Goal: Information Seeking & Learning: Check status

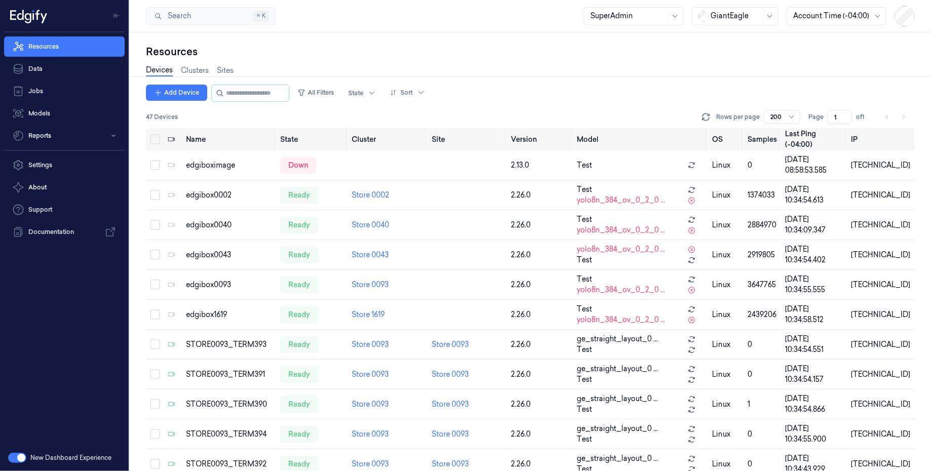
click at [608, 15] on div at bounding box center [629, 16] width 76 height 11
click at [619, 86] on div "Owner" at bounding box center [635, 88] width 86 height 11
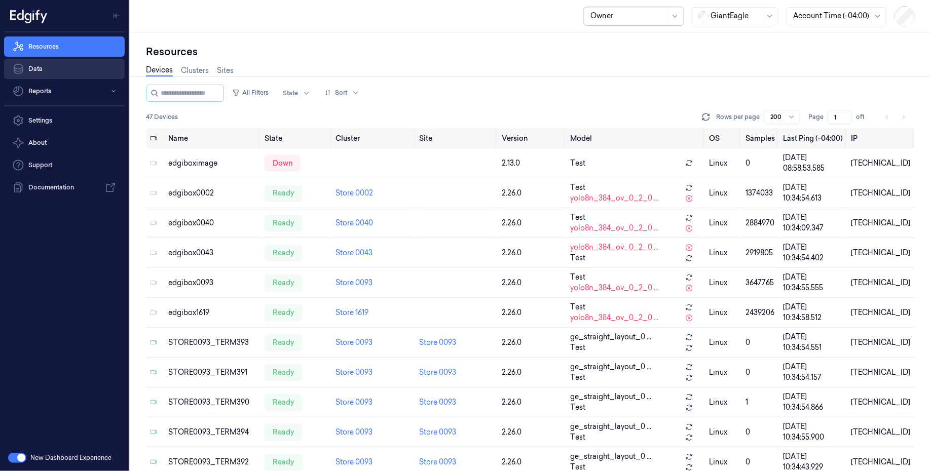
click at [74, 76] on link "Data" at bounding box center [64, 69] width 121 height 20
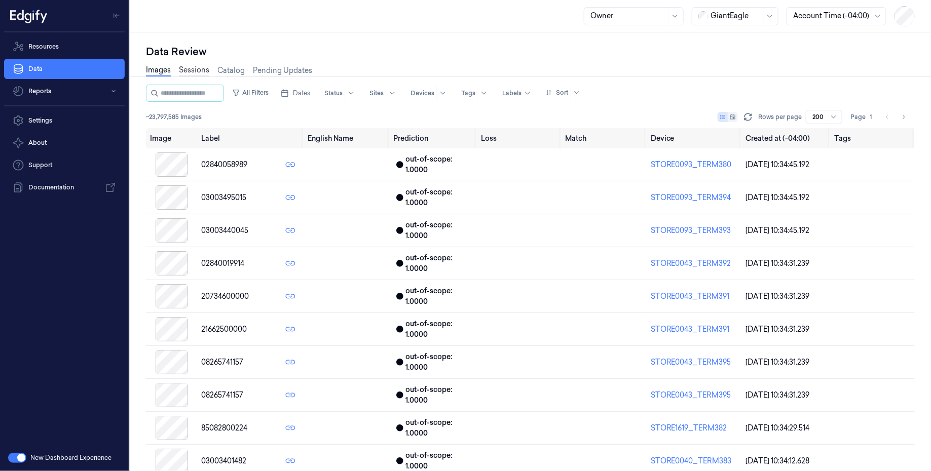
click at [201, 74] on link "Sessions" at bounding box center [194, 71] width 30 height 12
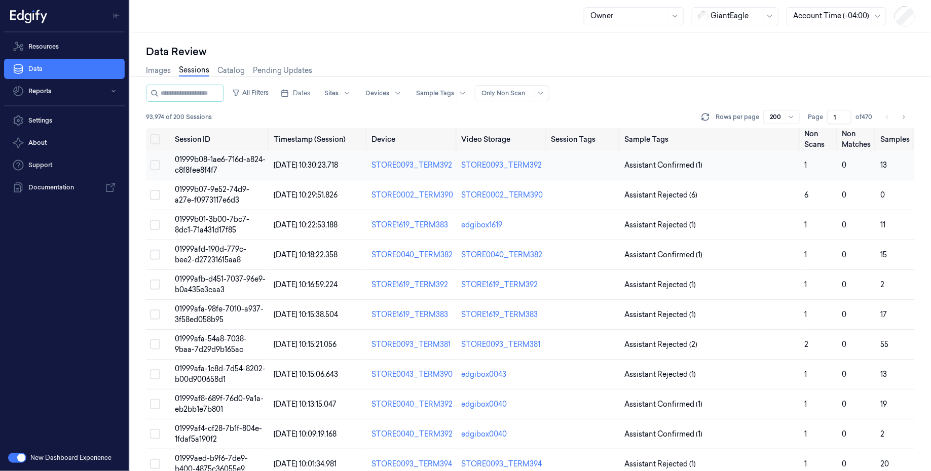
click at [201, 172] on span "01999b08-1ae6-716d-a824-c8f8fee8f4f7" at bounding box center [220, 165] width 91 height 20
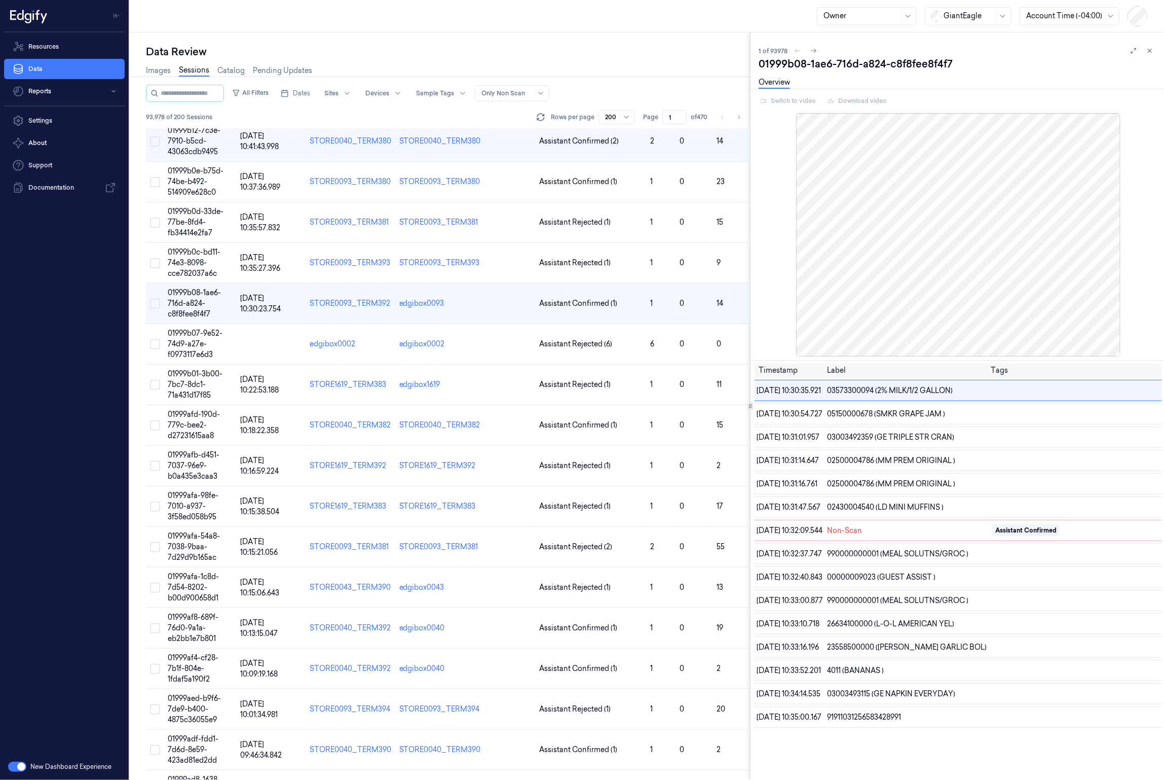
scroll to position [160, 0]
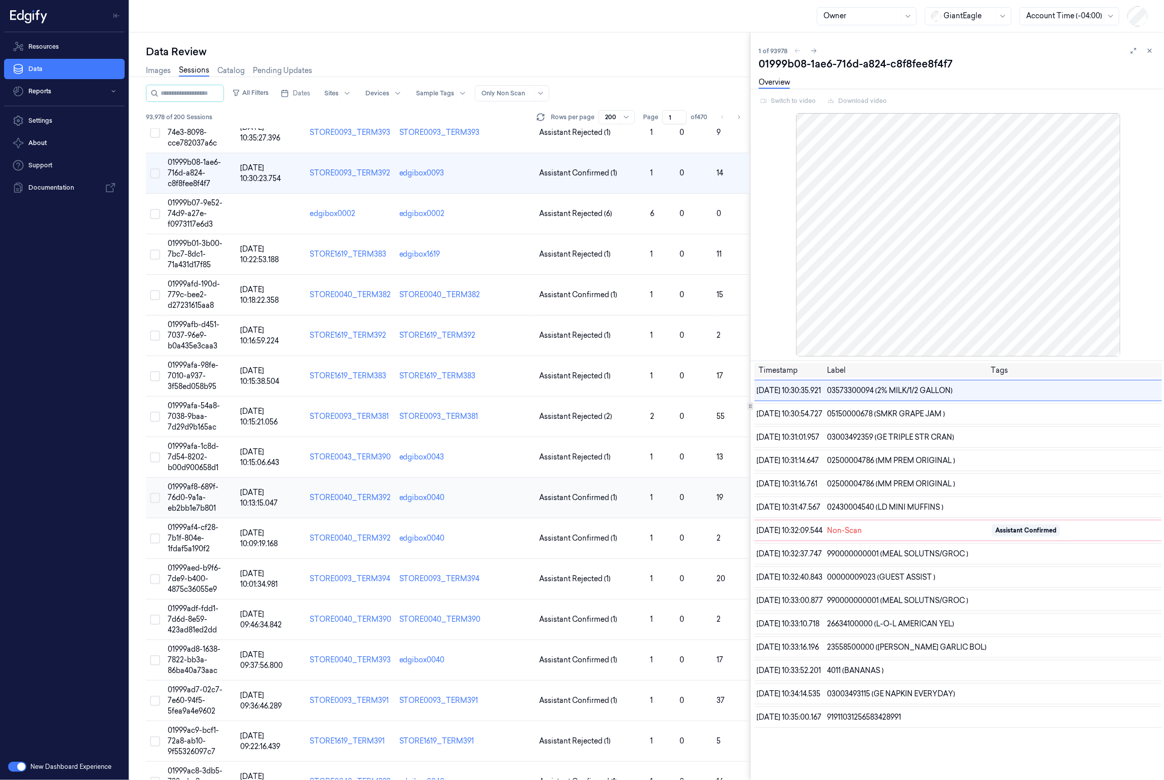
click at [196, 471] on span "01999af8-689f-76d0-9a1a-eb2bb1e7b801" at bounding box center [193, 497] width 51 height 30
click at [301, 92] on span "Dates" at bounding box center [301, 93] width 17 height 9
click at [302, 236] on button "28" at bounding box center [299, 236] width 16 height 16
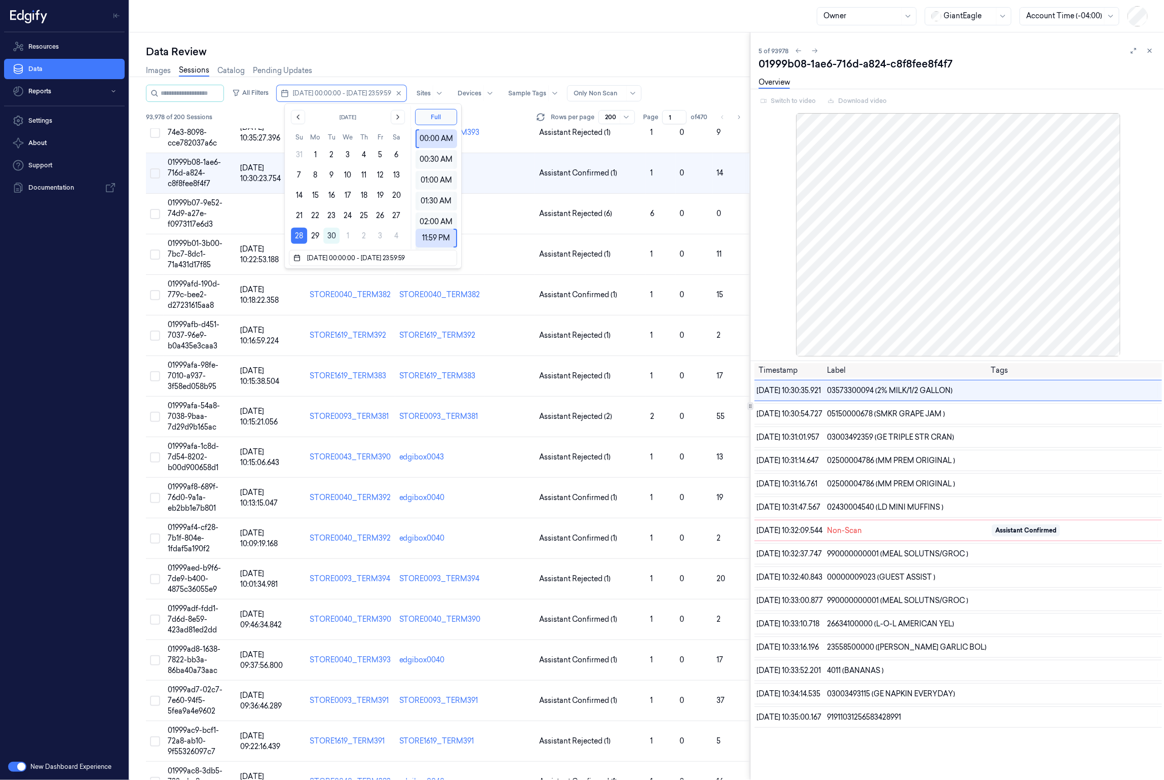
click at [457, 10] on div "Owner GiantEagle Account Time (-04:00)" at bounding box center [647, 16] width 1035 height 32
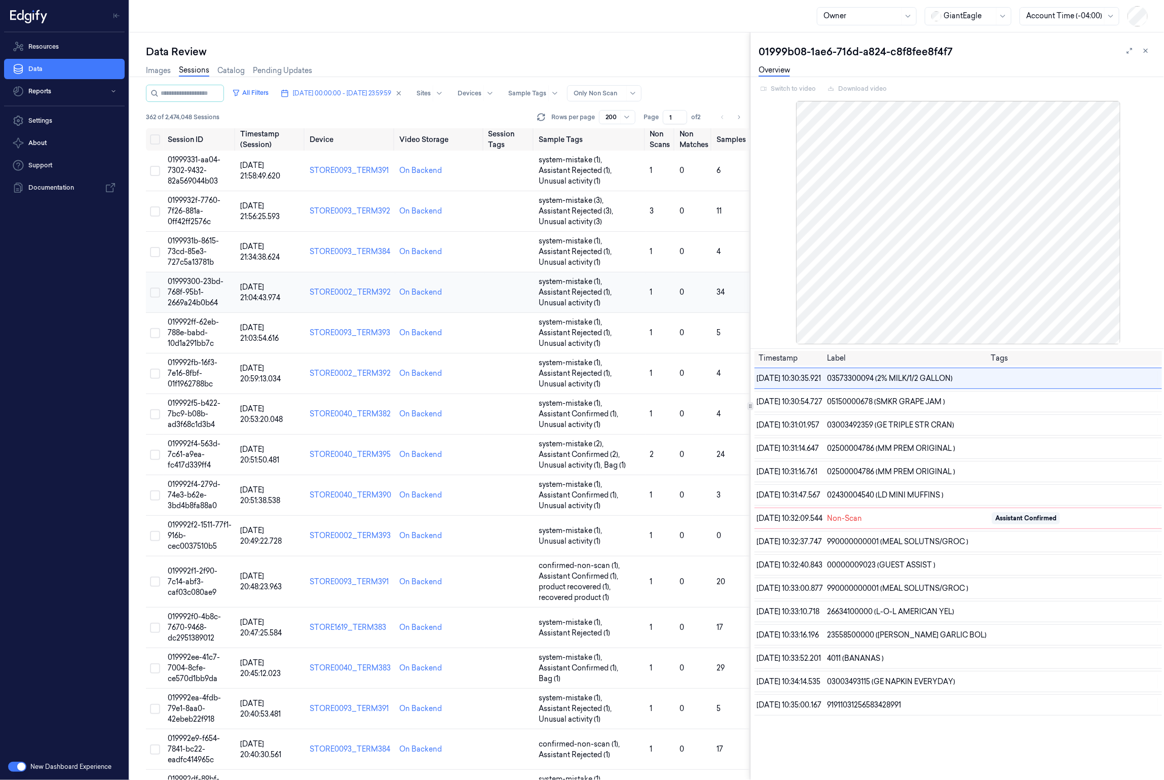
click at [201, 284] on span "01999300-23bd-768f-95b1-2669a24b0b64" at bounding box center [196, 292] width 56 height 30
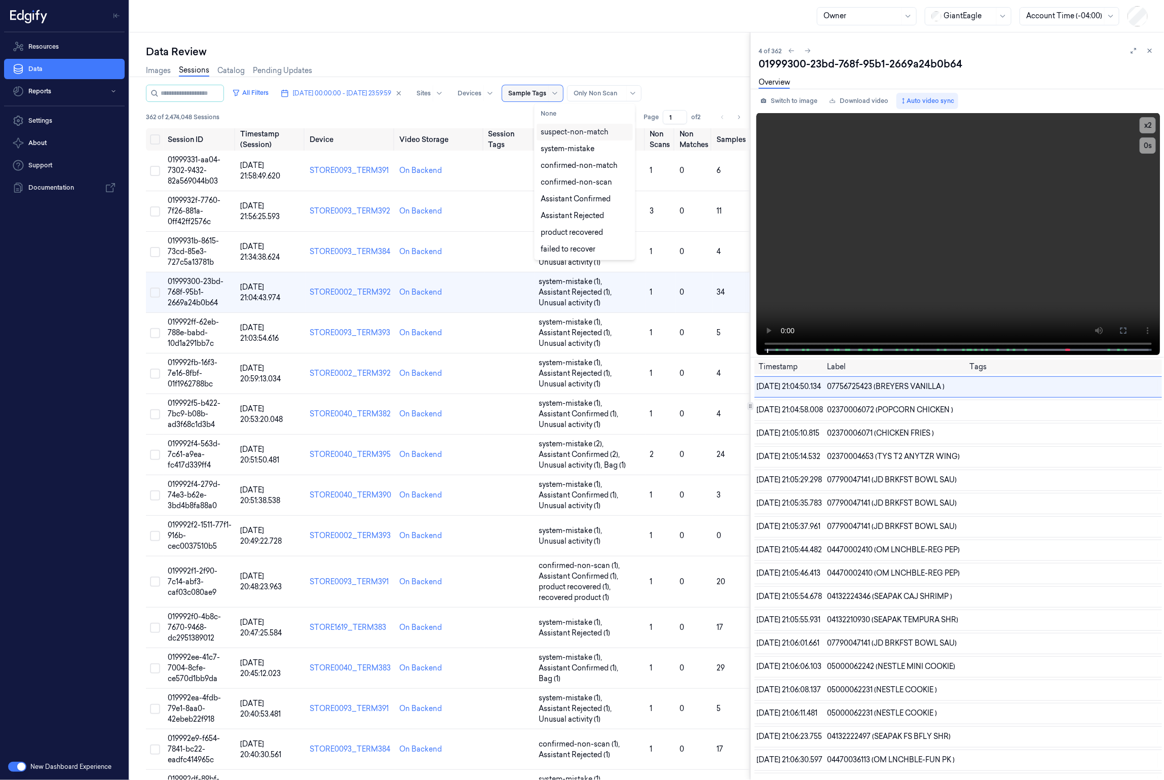
click at [546, 94] on div at bounding box center [527, 93] width 38 height 9
click at [578, 236] on div "product recovered" at bounding box center [572, 232] width 62 height 11
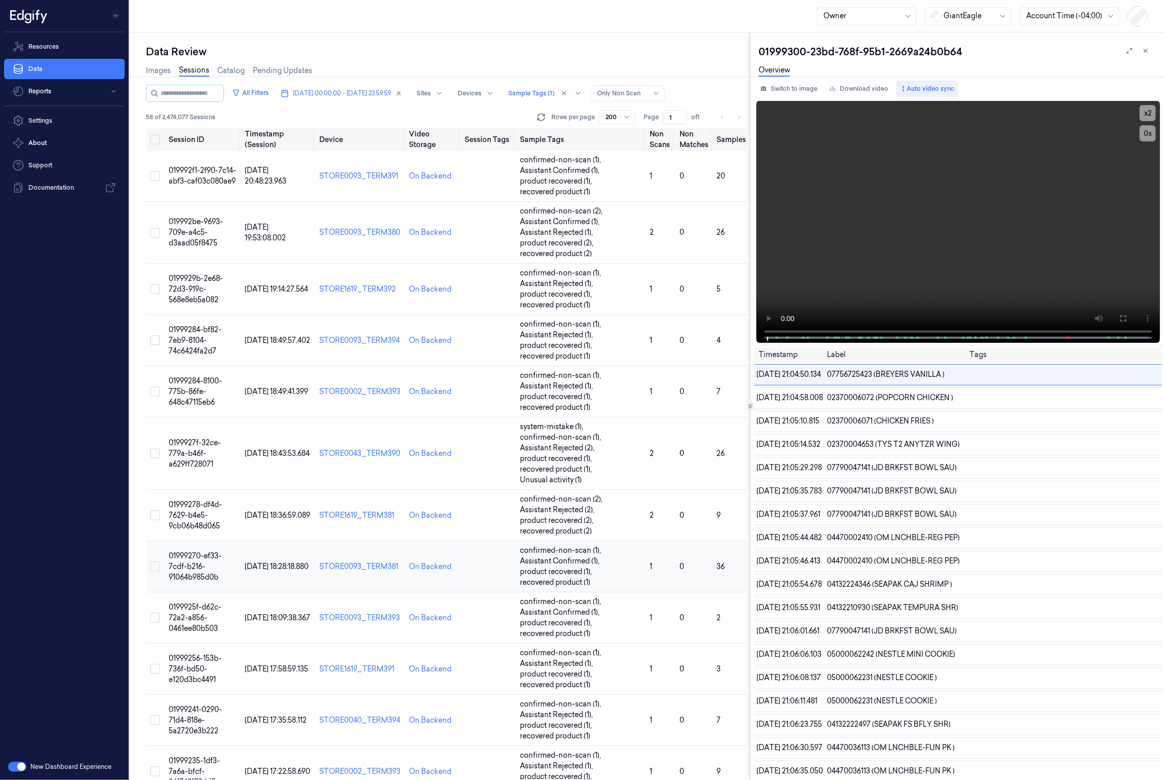
click at [292, 471] on td "[DATE] 18:28:18.880" at bounding box center [278, 566] width 75 height 51
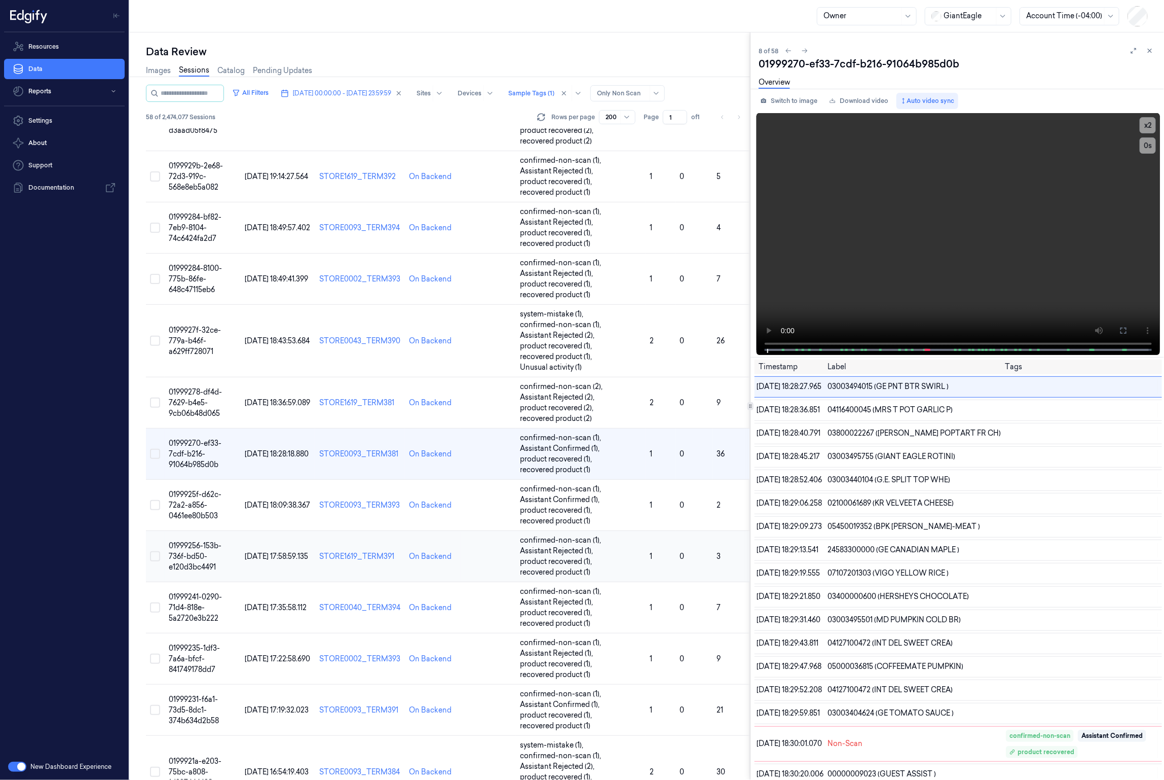
click at [249, 471] on span "[DATE] 17:58:59.135" at bounding box center [276, 556] width 63 height 9
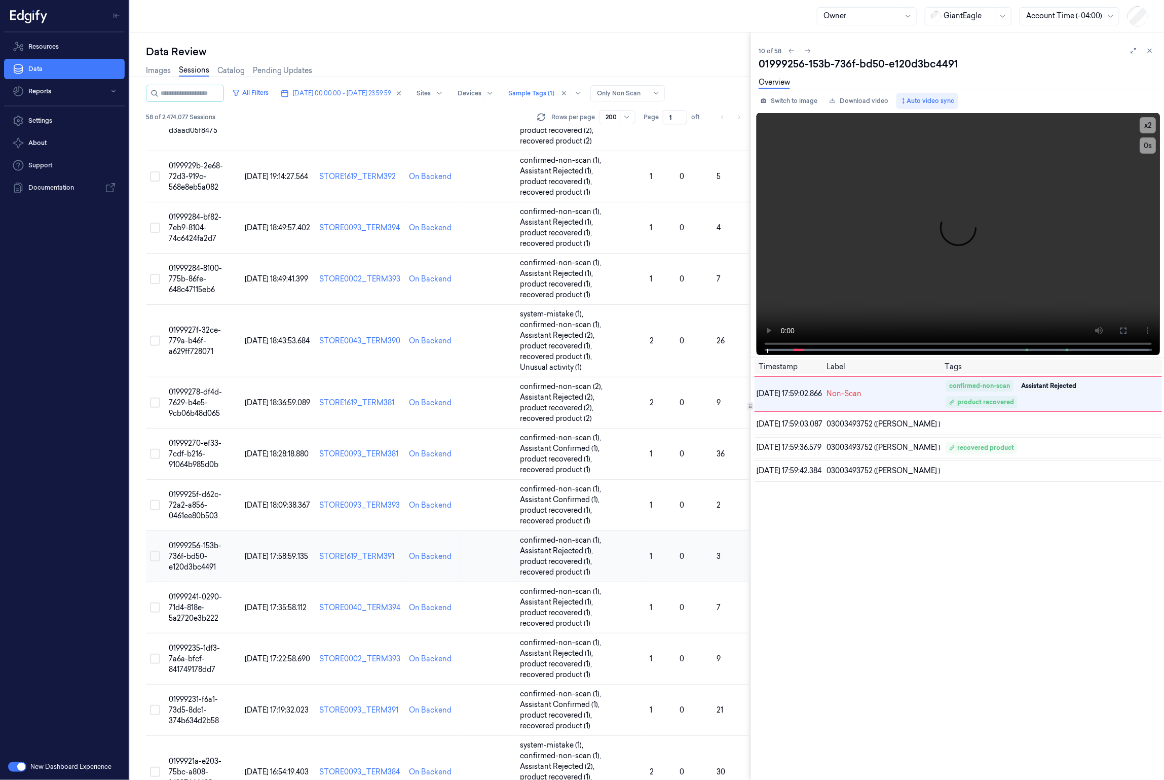
scroll to position [215, 0]
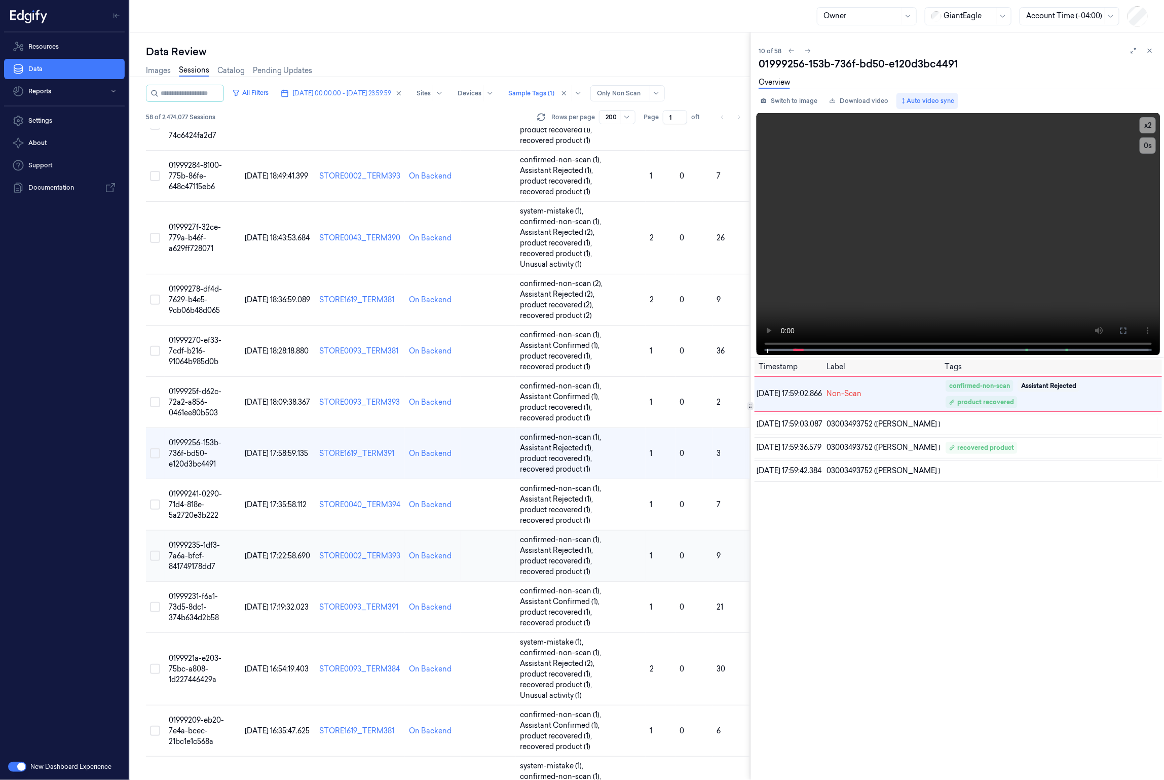
click at [246, 471] on td "[DATE] 17:22:58.690" at bounding box center [278, 555] width 75 height 51
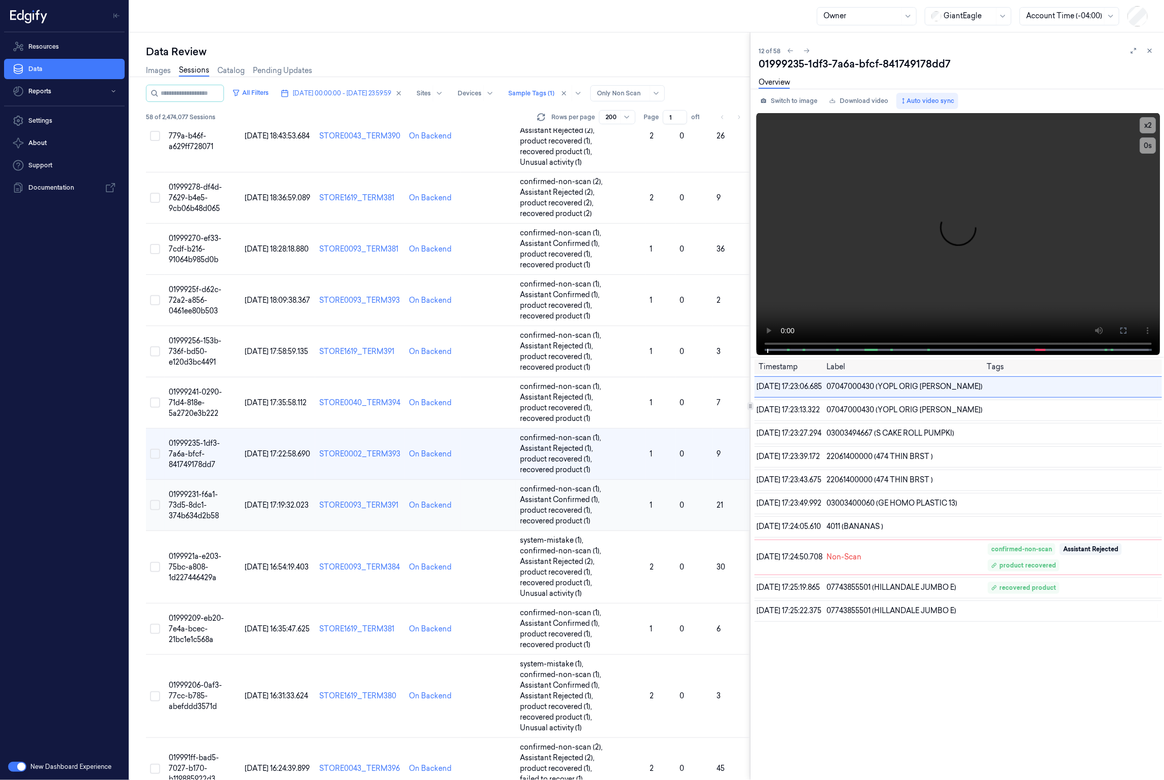
scroll to position [318, 0]
click at [920, 471] on div "Timestamp Label Tags [DATE] 17:23:06.685 07047000430 (YOPL ORIG [PERSON_NAME]) …" at bounding box center [952, 567] width 426 height 421
click at [884, 387] on span "07047000430 (YOPL ORIG [PERSON_NAME])" at bounding box center [905, 386] width 156 height 11
click at [874, 410] on span "07047000430 (YOPL ORIG [PERSON_NAME])" at bounding box center [905, 410] width 156 height 11
click at [878, 383] on span "07047000430 (YOPL ORIG [PERSON_NAME])" at bounding box center [905, 386] width 156 height 11
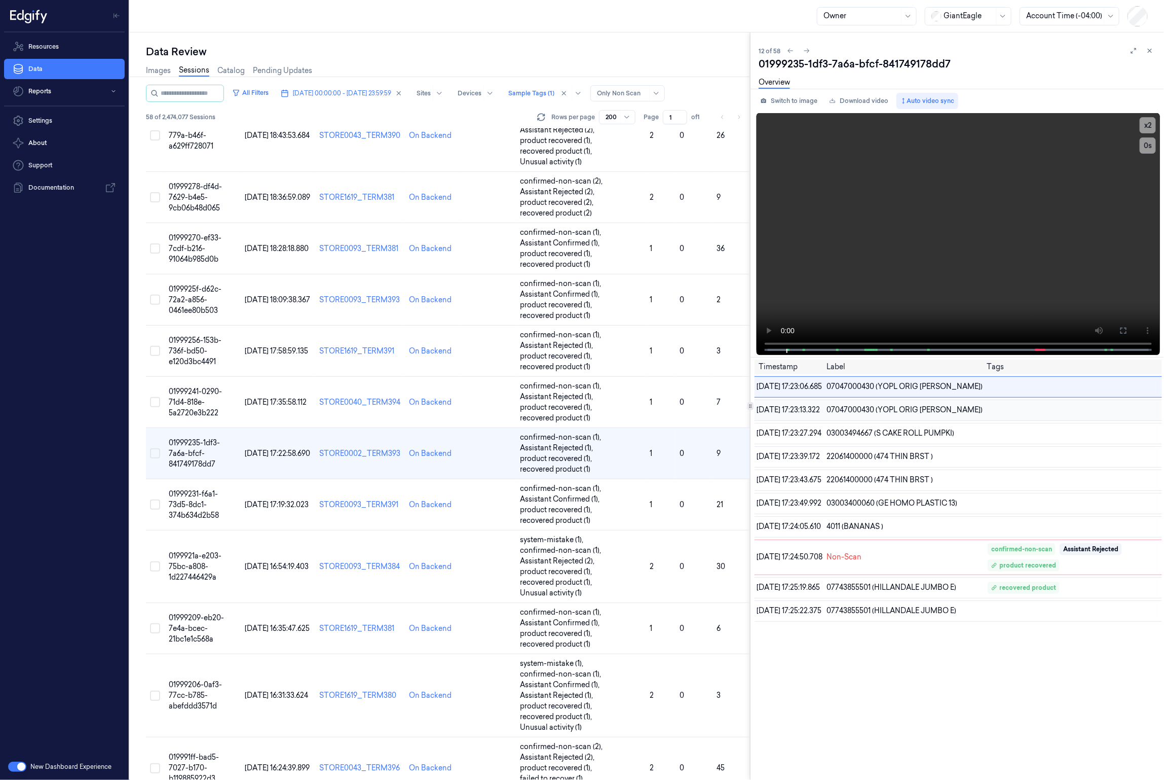
click at [865, 407] on span "07047000430 (YOPL ORIG [PERSON_NAME])" at bounding box center [905, 410] width 156 height 11
click at [869, 429] on span "03003494667 (S CAKE ROLL PUMPKI)" at bounding box center [891, 433] width 128 height 11
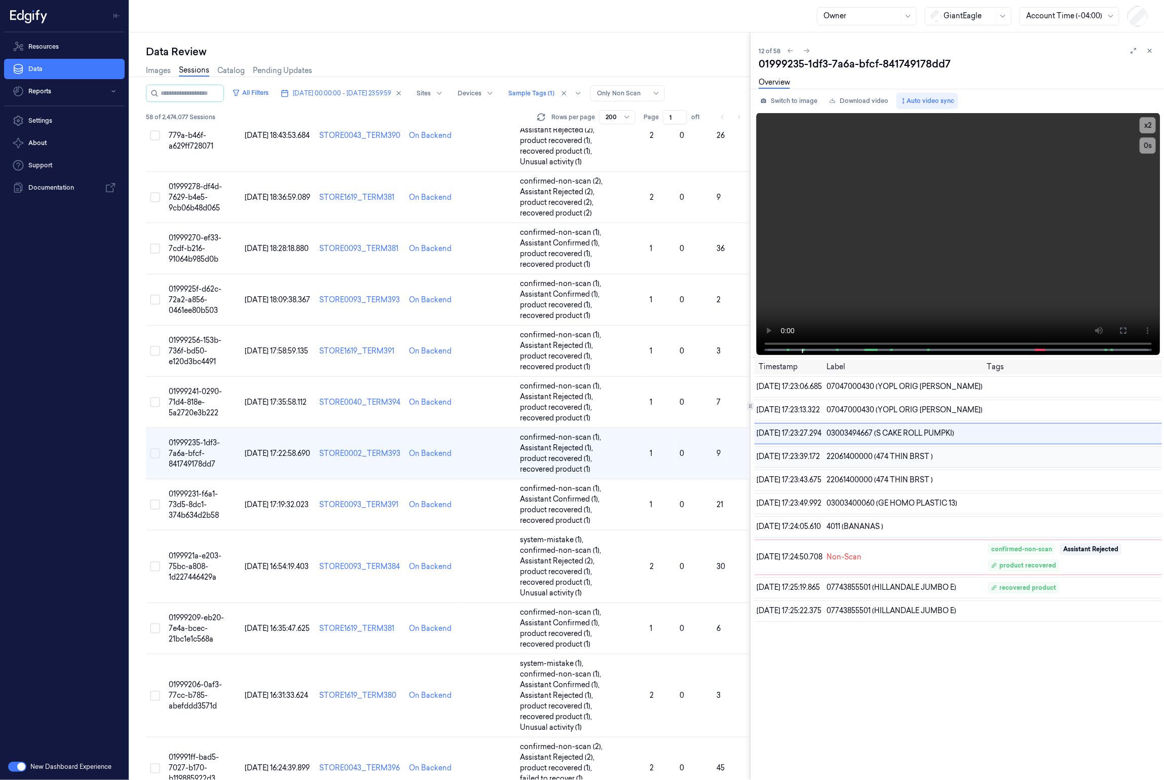
click at [877, 458] on span "22061400000 (474 THIN BRST )" at bounding box center [880, 456] width 106 height 11
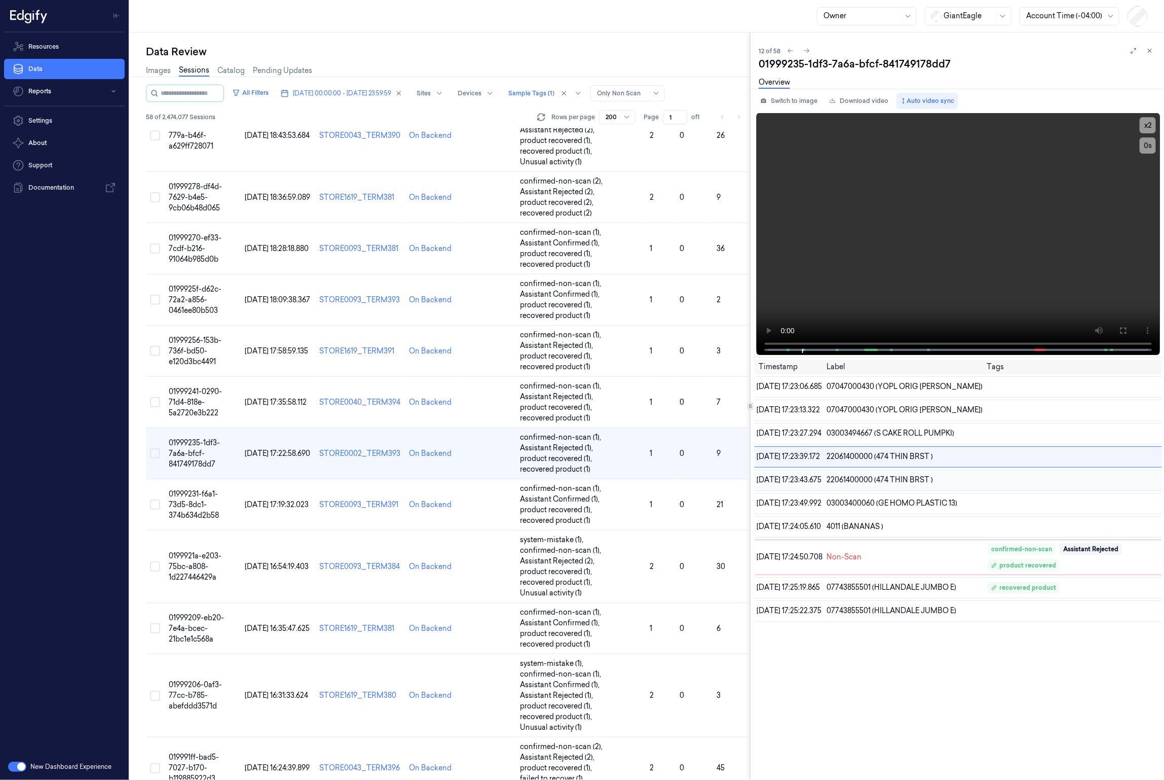
click at [882, 471] on span "22061400000 (474 THIN BRST )" at bounding box center [880, 479] width 106 height 11
click at [894, 471] on span "22061400000 (474 THIN BRST )" at bounding box center [880, 479] width 106 height 11
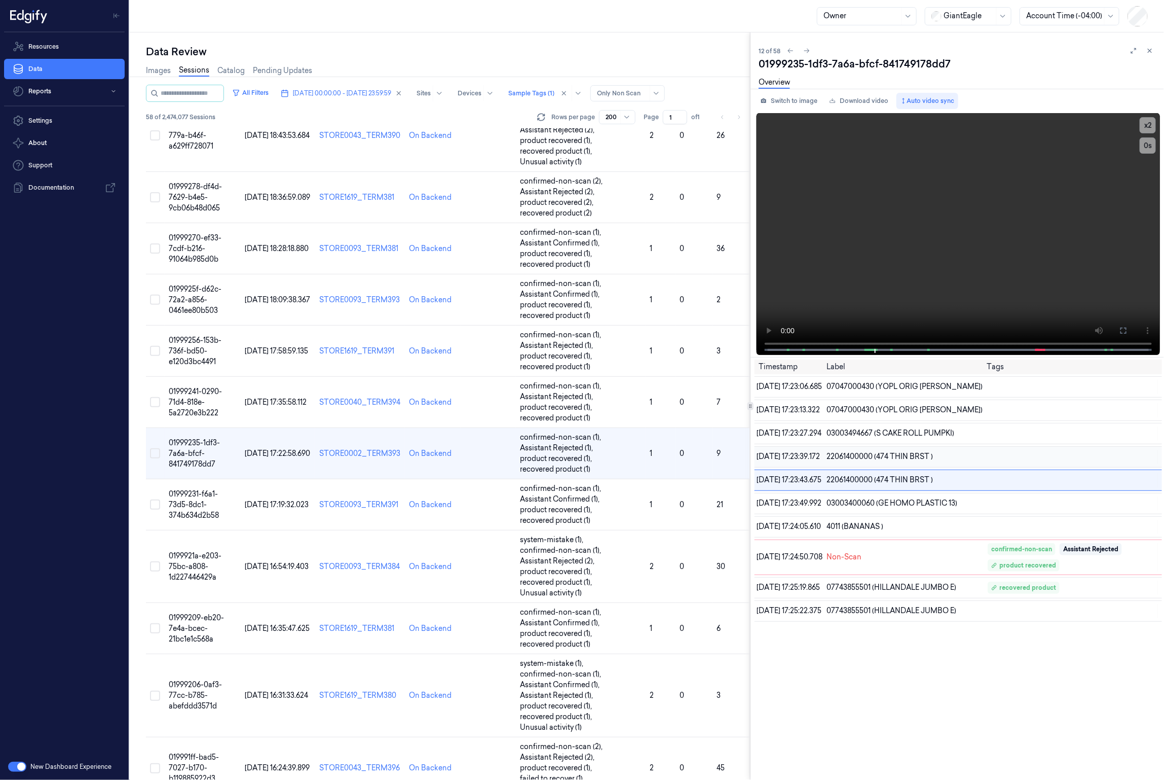
click at [899, 454] on span "22061400000 (474 THIN BRST )" at bounding box center [880, 456] width 106 height 11
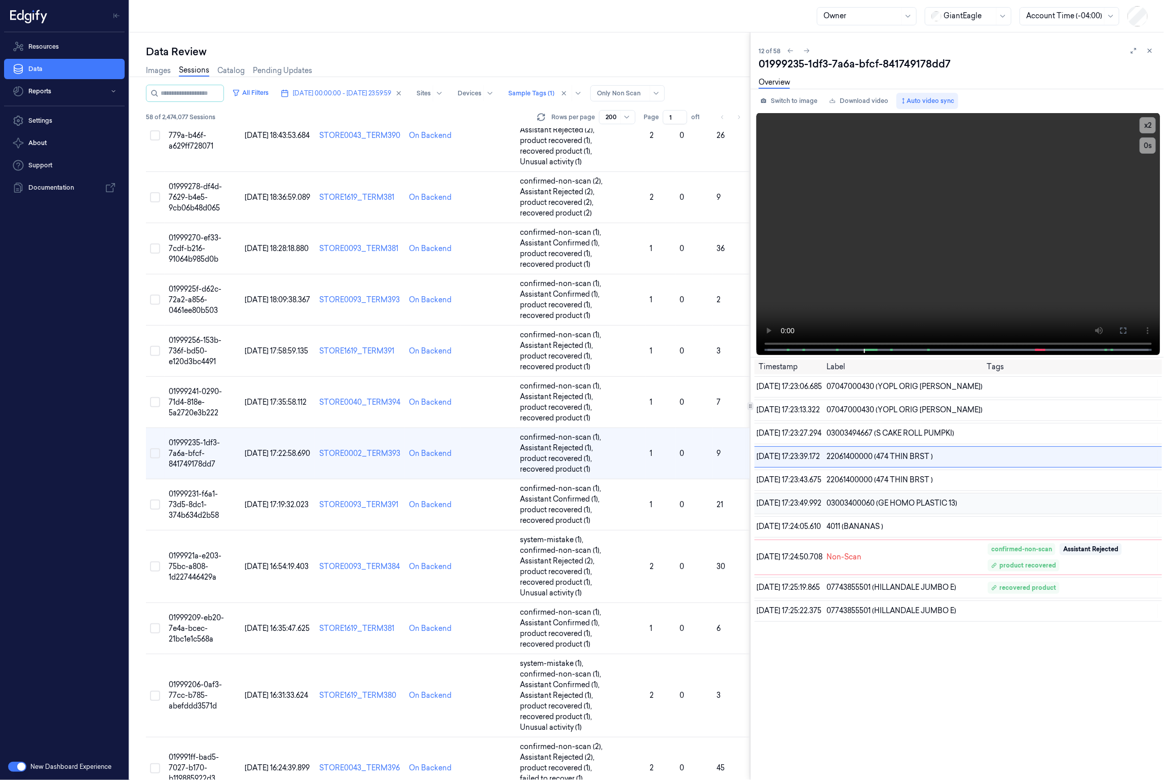
click at [893, 471] on span "03003400060 (GE HOMO PLASTIC 13)" at bounding box center [892, 503] width 131 height 11
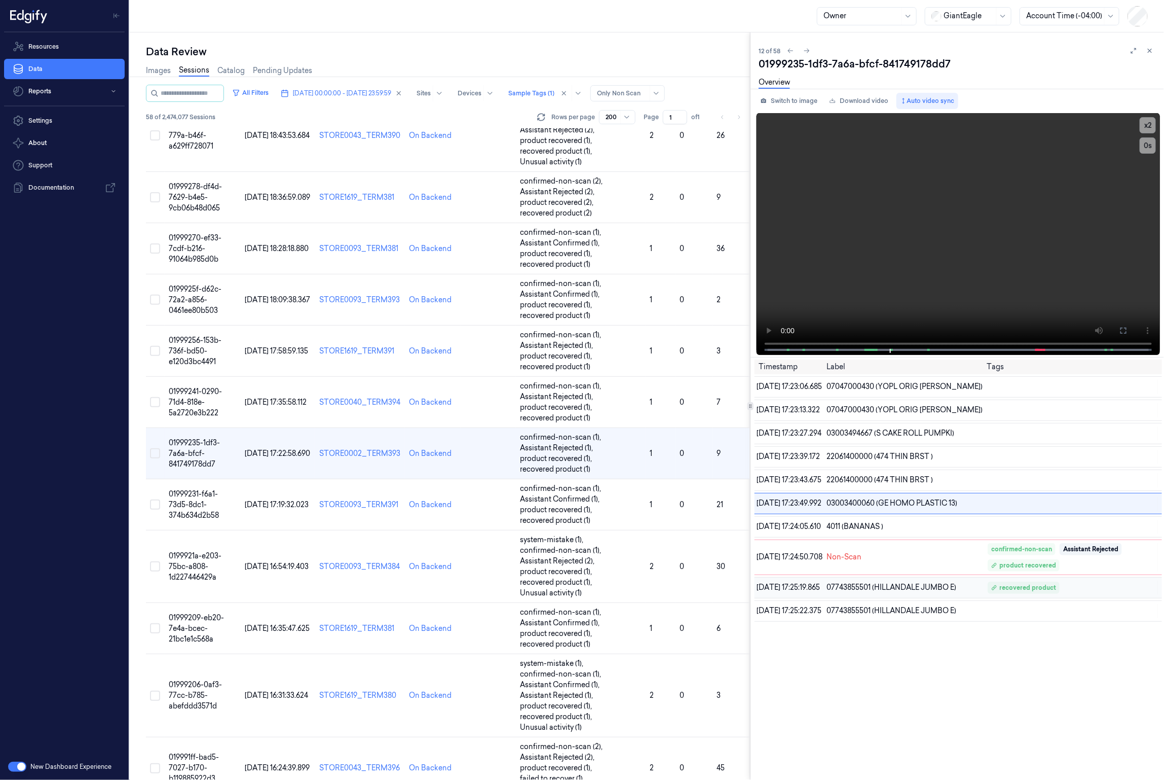
click at [930, 471] on span "07743855501 (HILLANDALE JUMBO E)" at bounding box center [892, 587] width 130 height 11
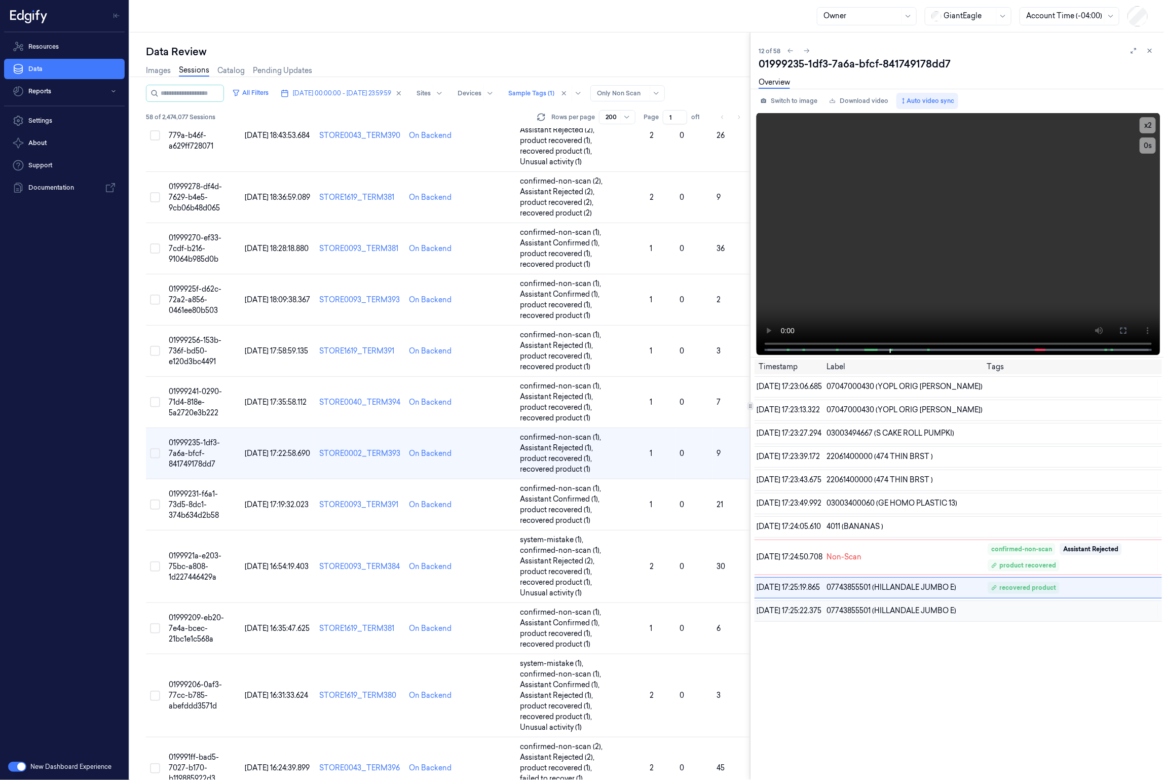
click at [914, 471] on span "07743855501 (HILLANDALE JUMBO E)" at bounding box center [892, 610] width 130 height 11
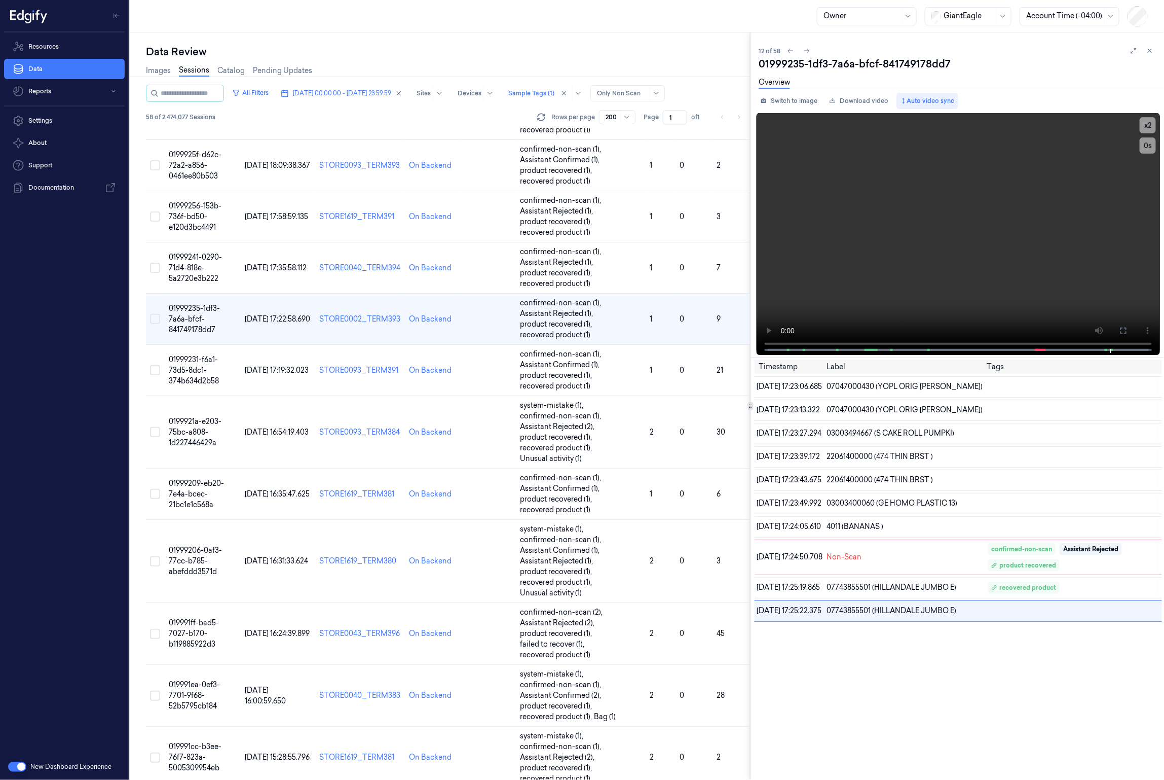
scroll to position [719, 0]
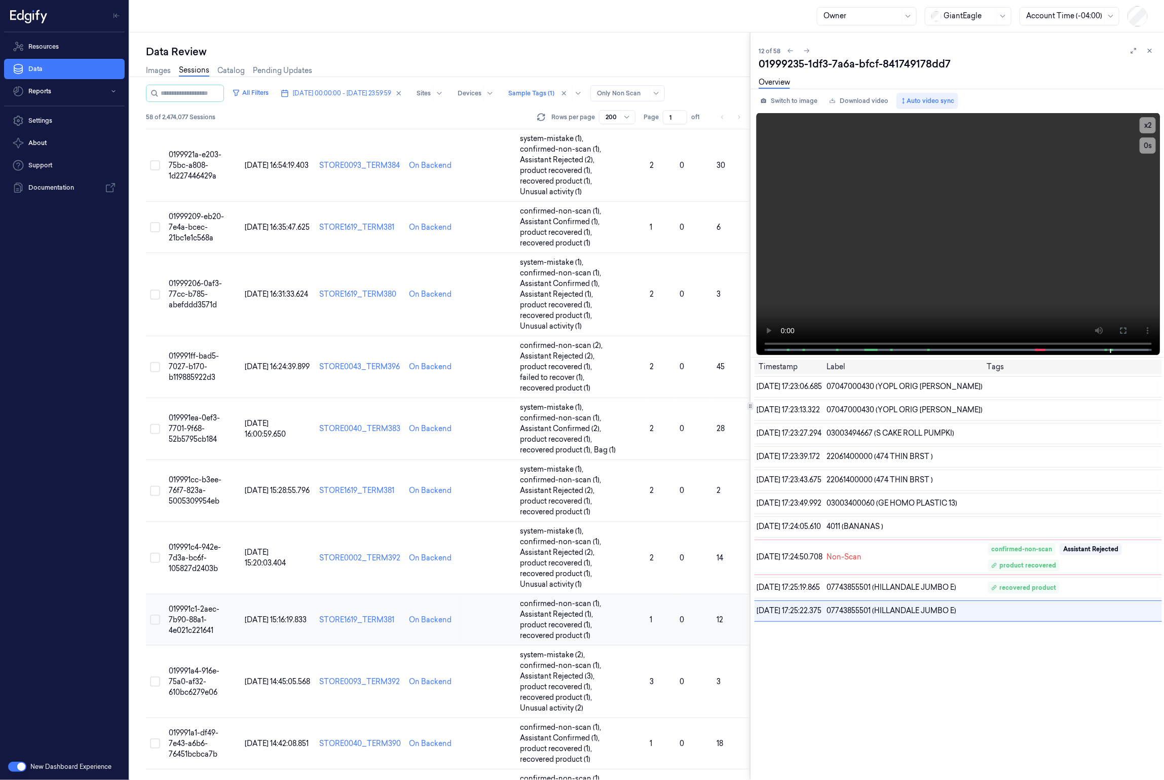
click at [243, 471] on td "[DATE] 15:16:19.833" at bounding box center [278, 619] width 75 height 51
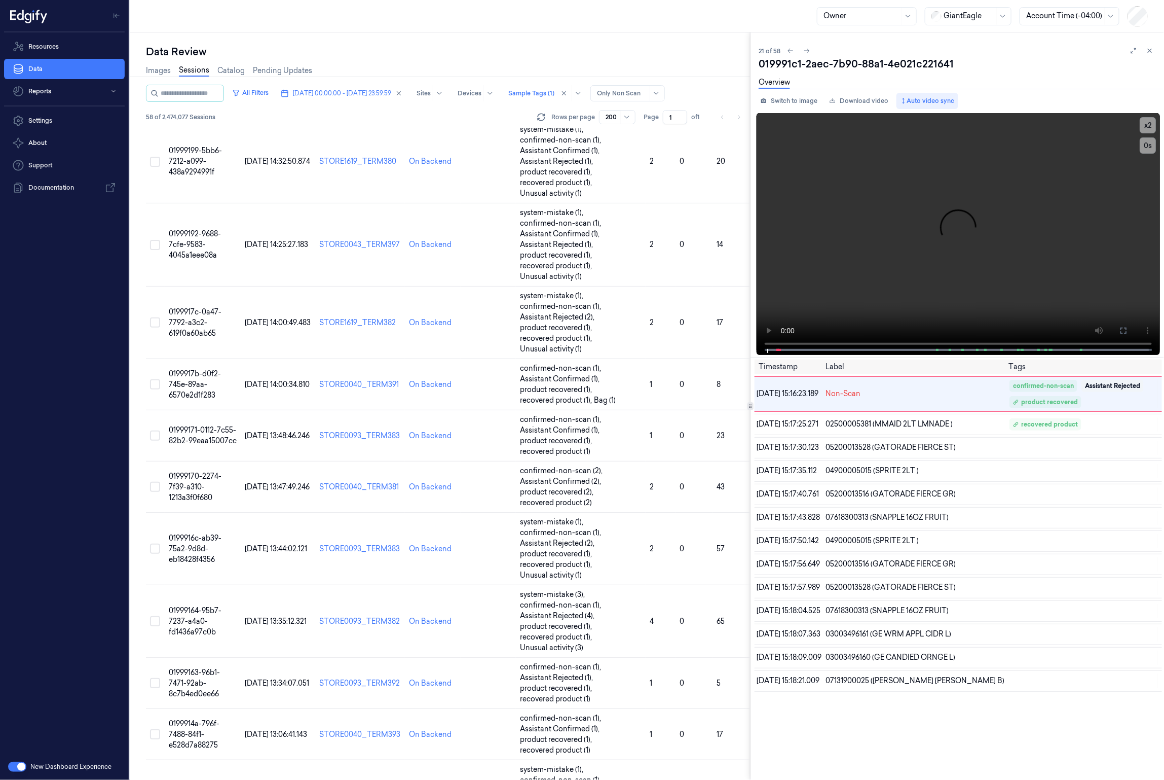
scroll to position [1588, 0]
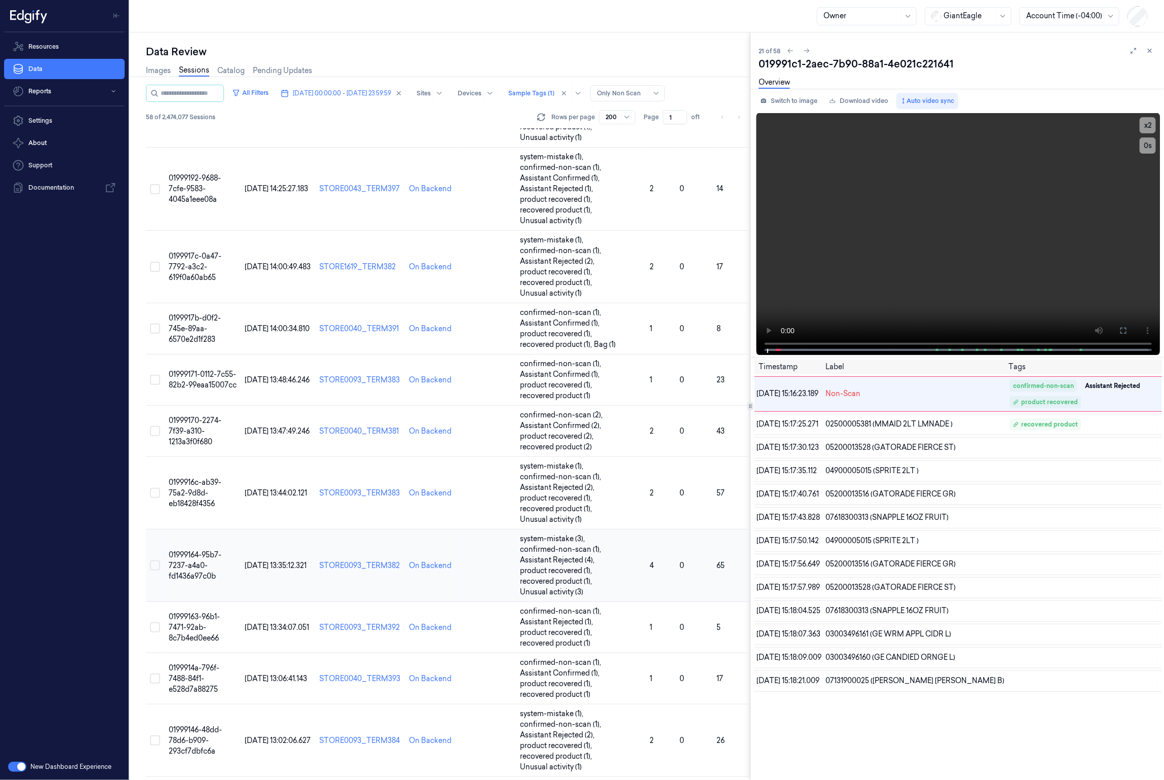
click at [219, 471] on td "01999164-95b7-7237-a4a0-fd1436a97c0b" at bounding box center [203, 565] width 76 height 72
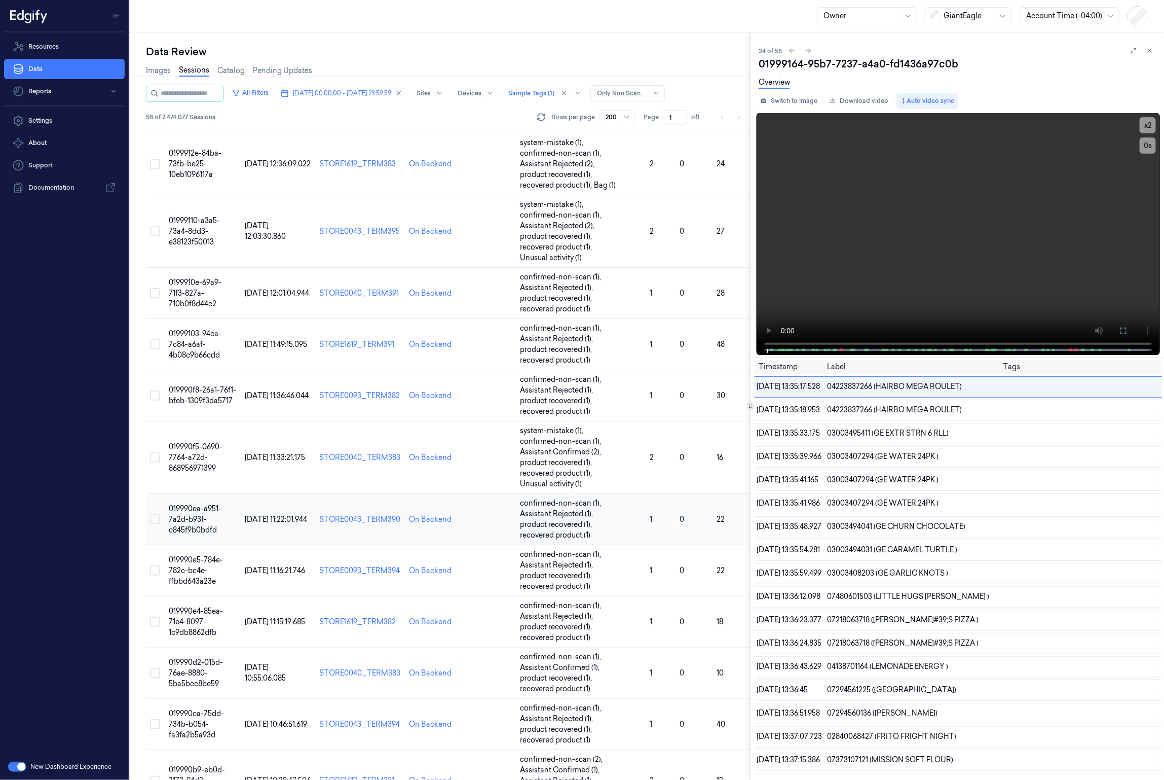
scroll to position [2736, 0]
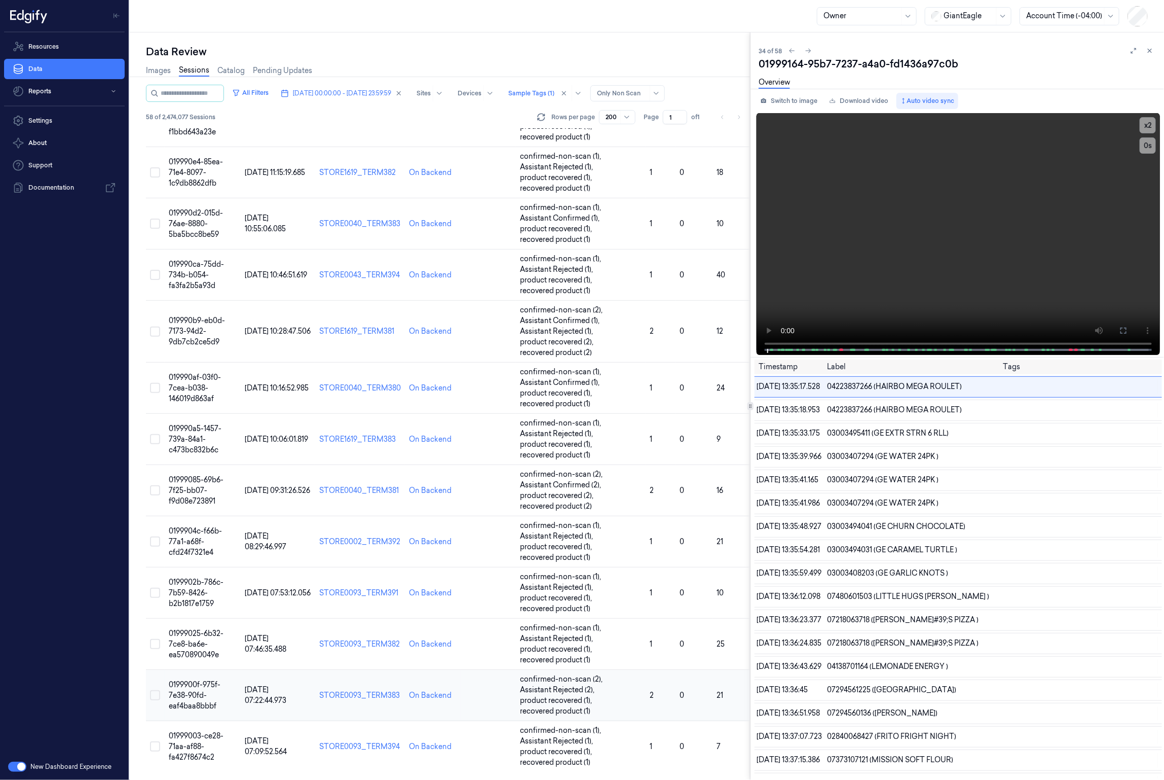
click at [295, 471] on td "[DATE] 07:22:44.973" at bounding box center [278, 695] width 75 height 51
click at [481, 471] on td at bounding box center [488, 746] width 55 height 51
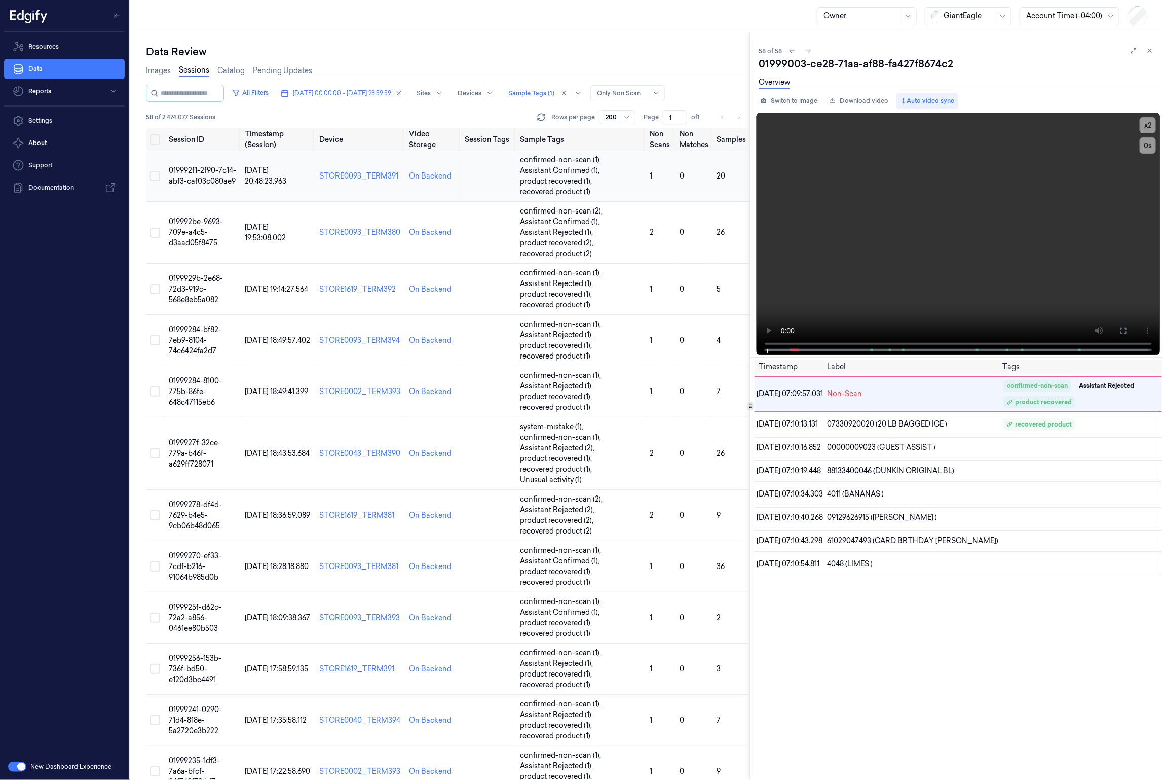
click at [464, 180] on td at bounding box center [488, 176] width 55 height 51
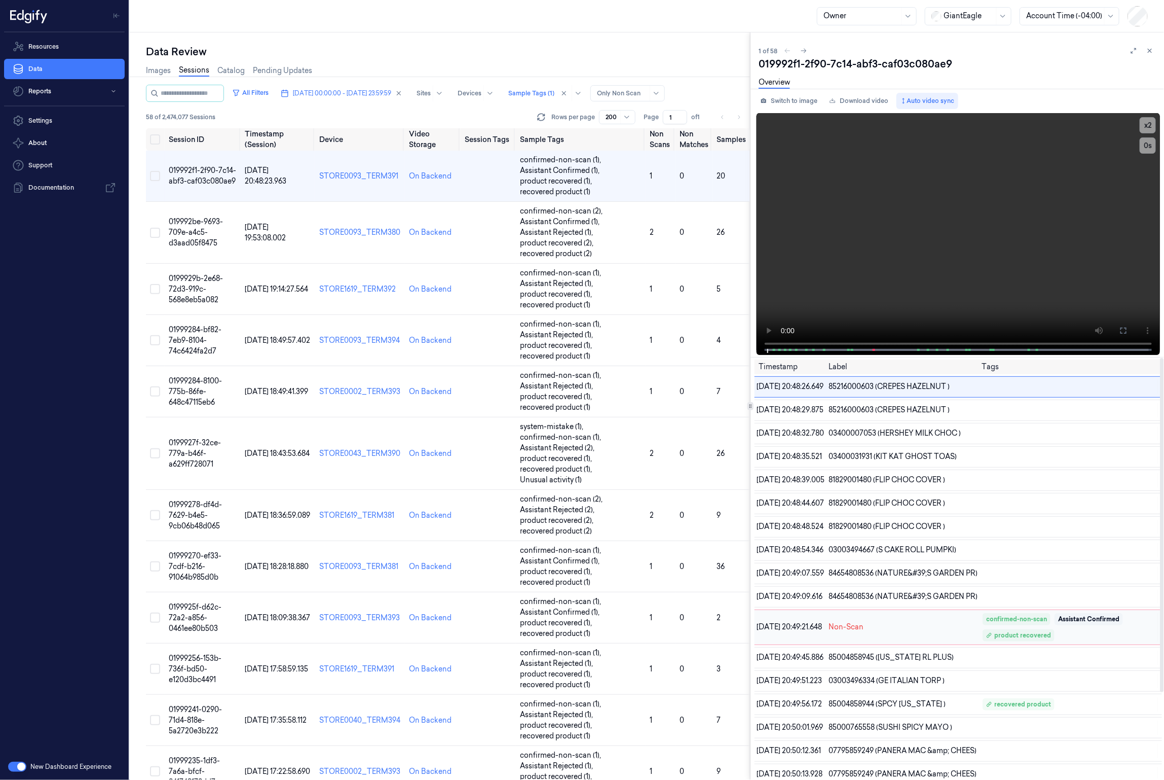
click at [931, 471] on div "[DATE] 20:49:21.648 Non-Scan confirmed-non-scan Assistant Confirmed product rec…" at bounding box center [959, 626] width 408 height 35
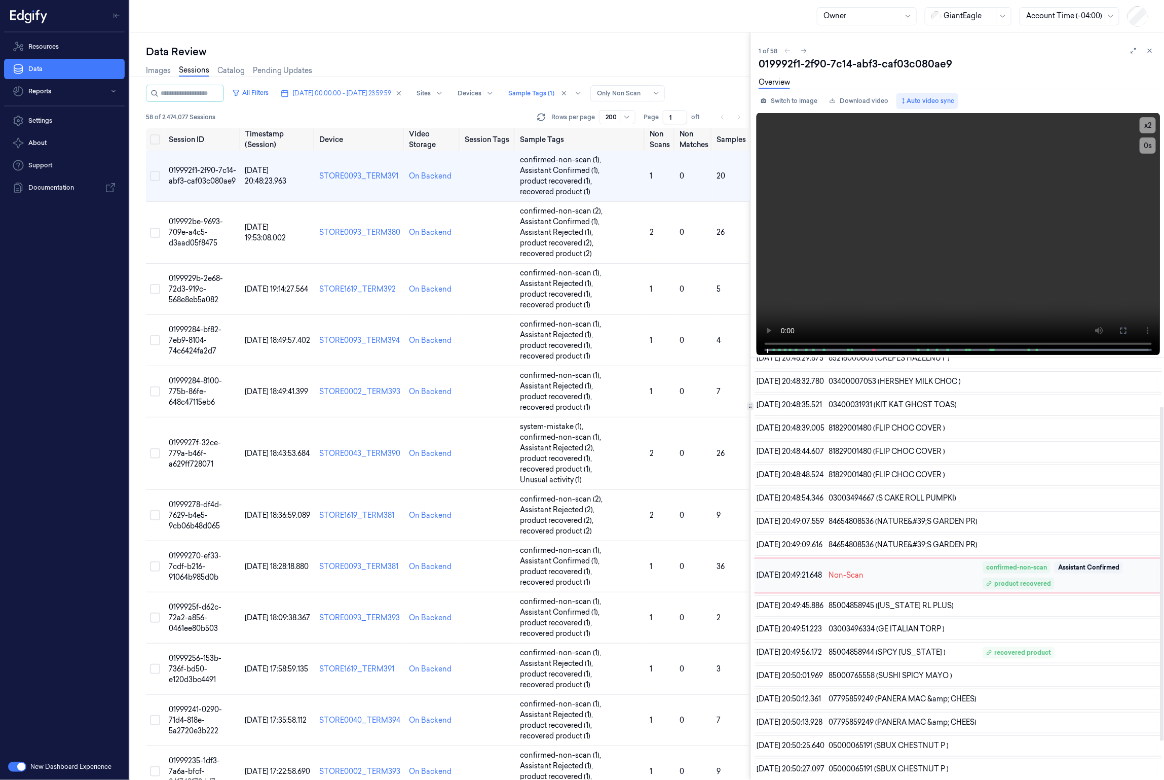
scroll to position [61, 0]
